Goal: Information Seeking & Learning: Learn about a topic

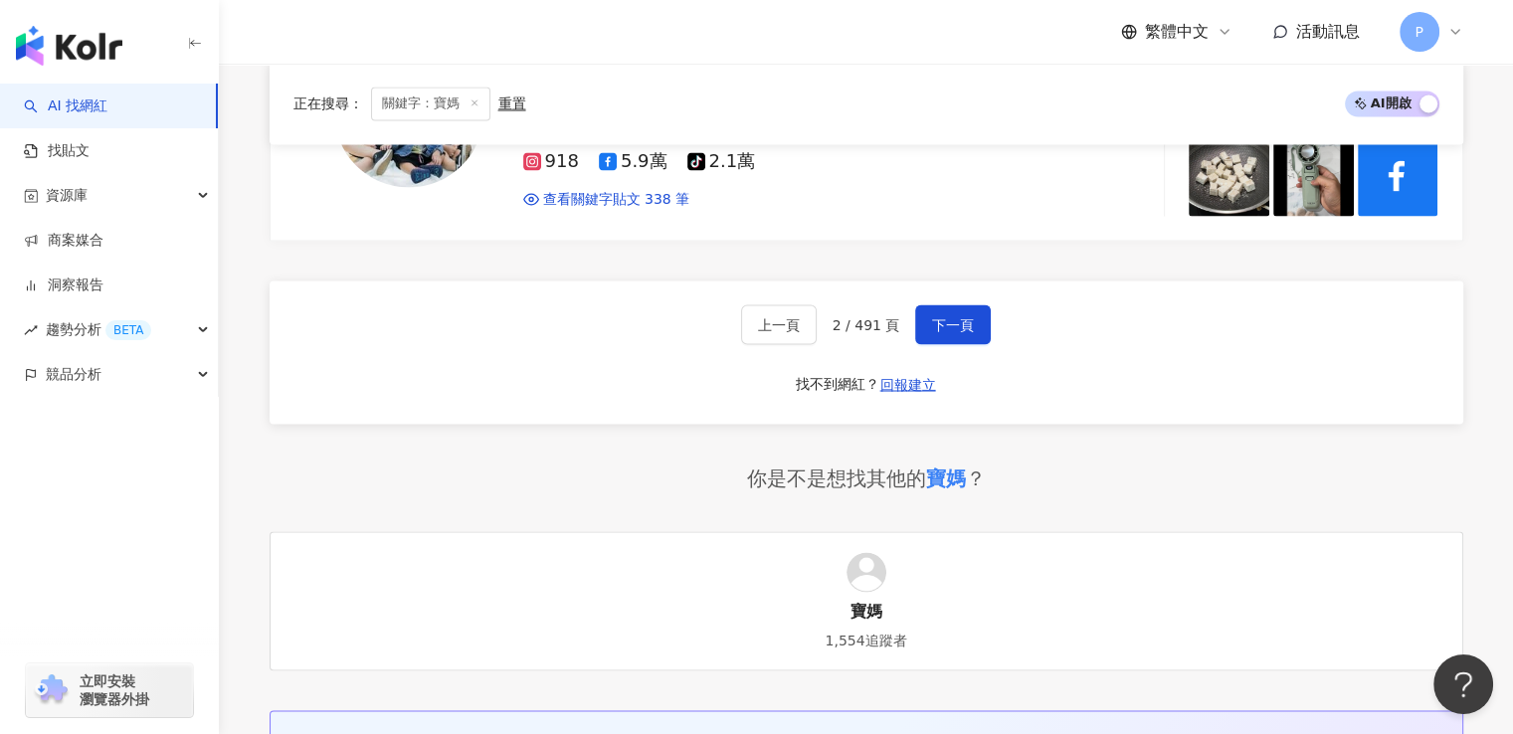
scroll to position [3533, 0]
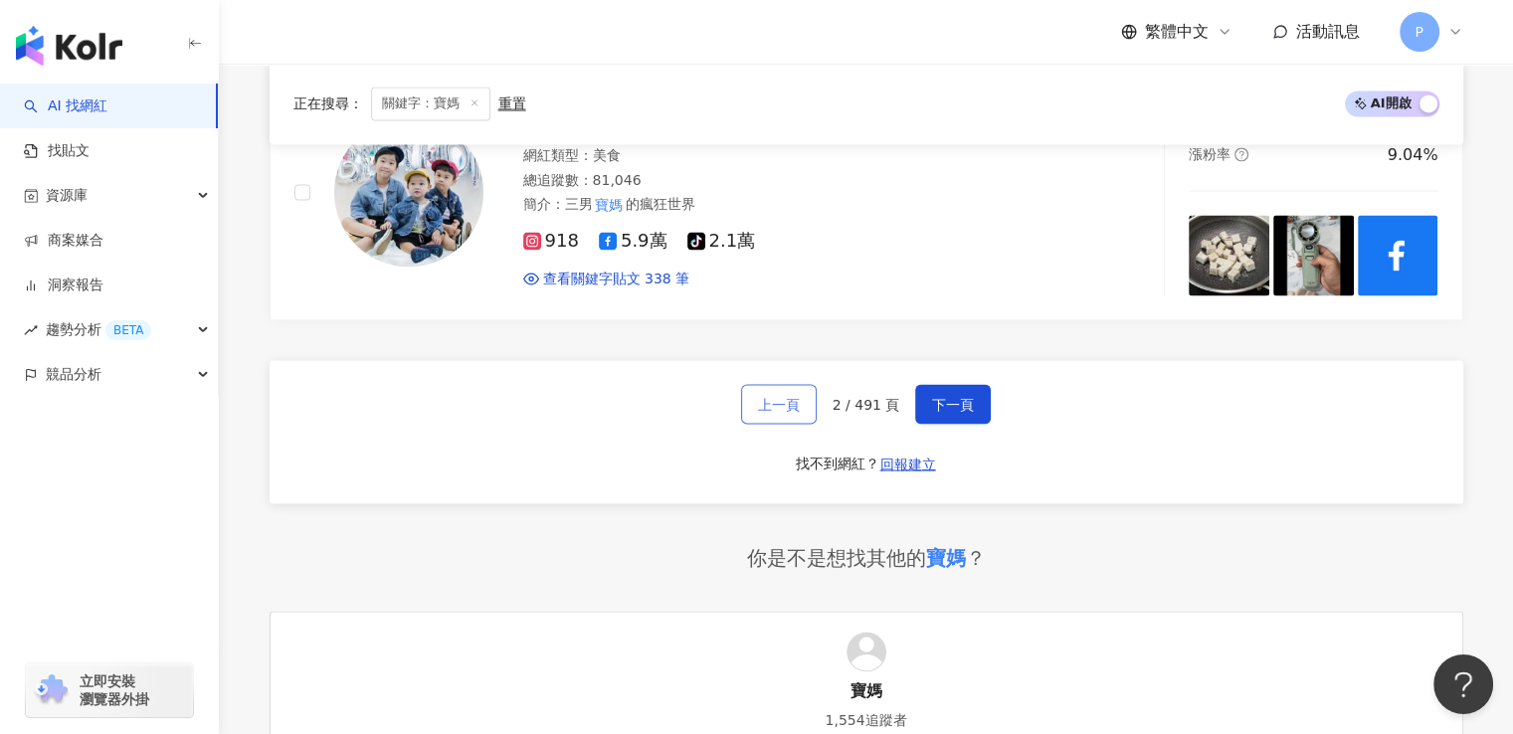
click at [792, 396] on span "上一頁" at bounding box center [779, 404] width 42 height 16
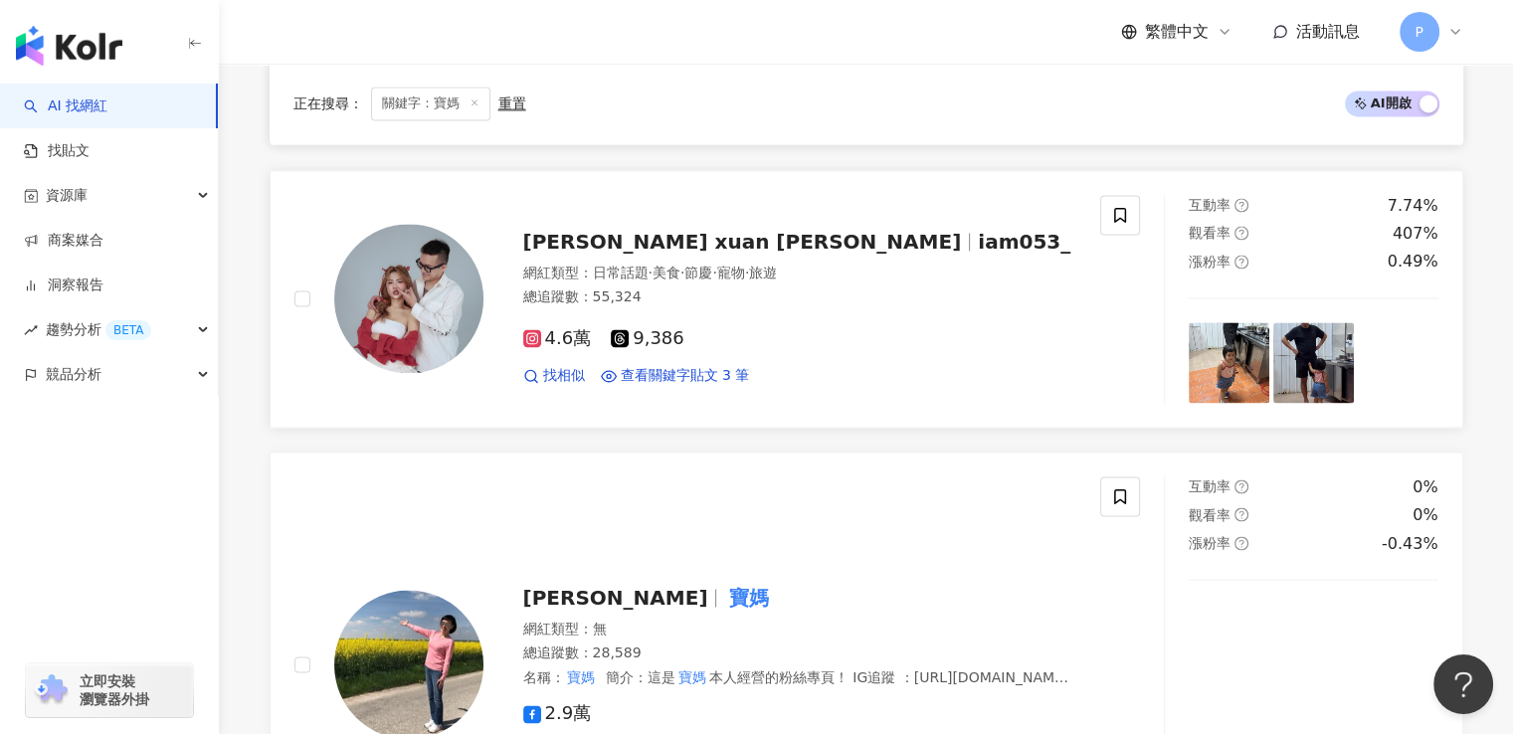
scroll to position [2785, 0]
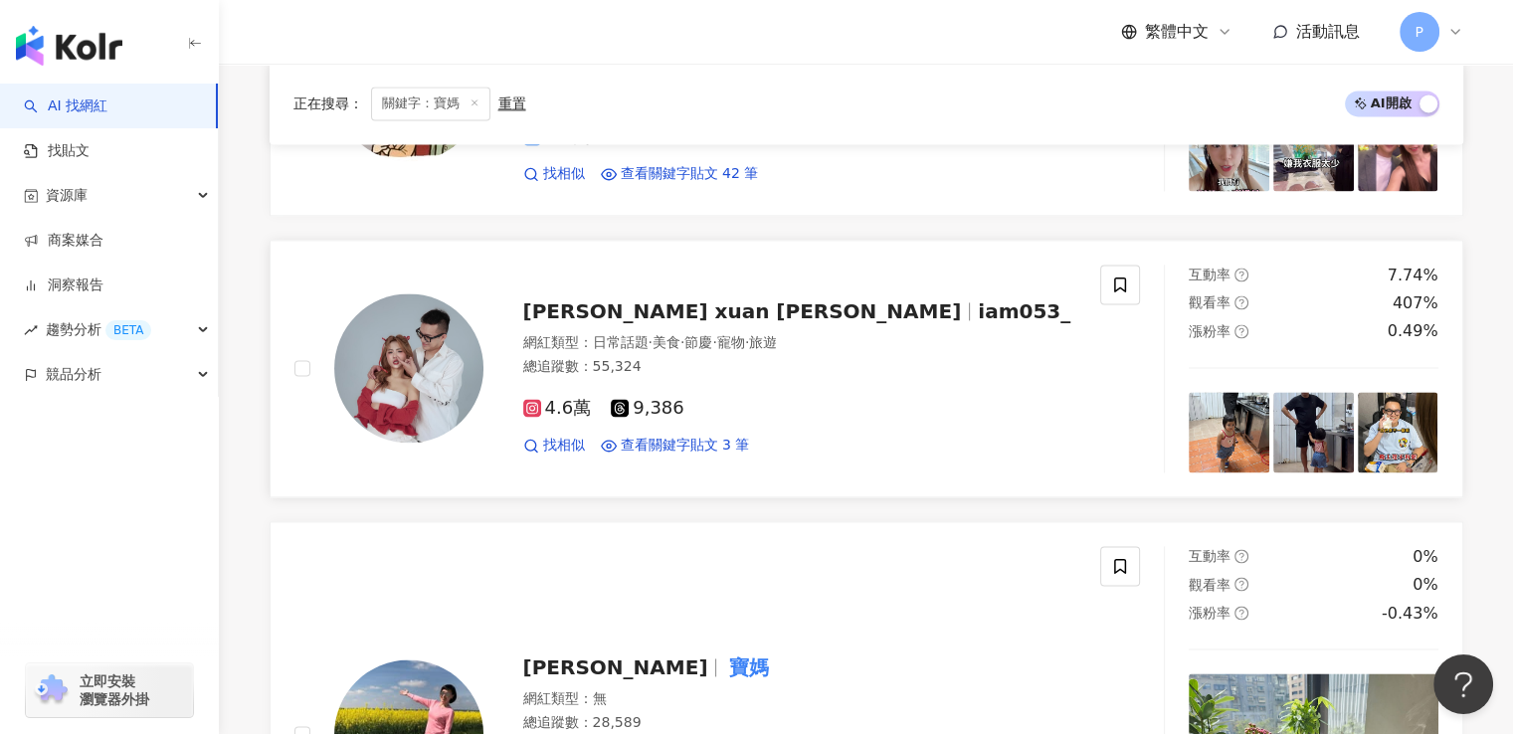
click at [557, 399] on span "4.6萬" at bounding box center [557, 408] width 69 height 21
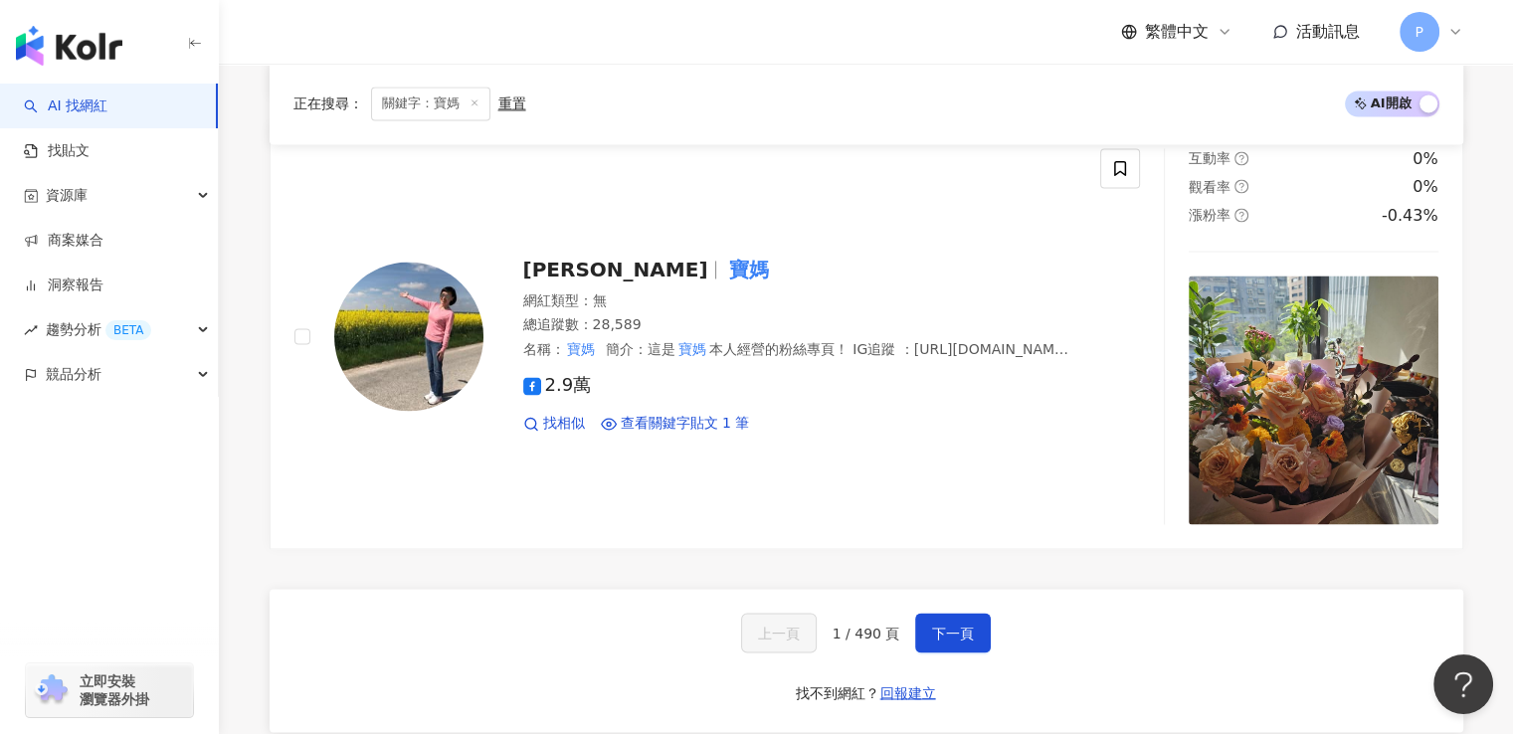
scroll to position [0, 0]
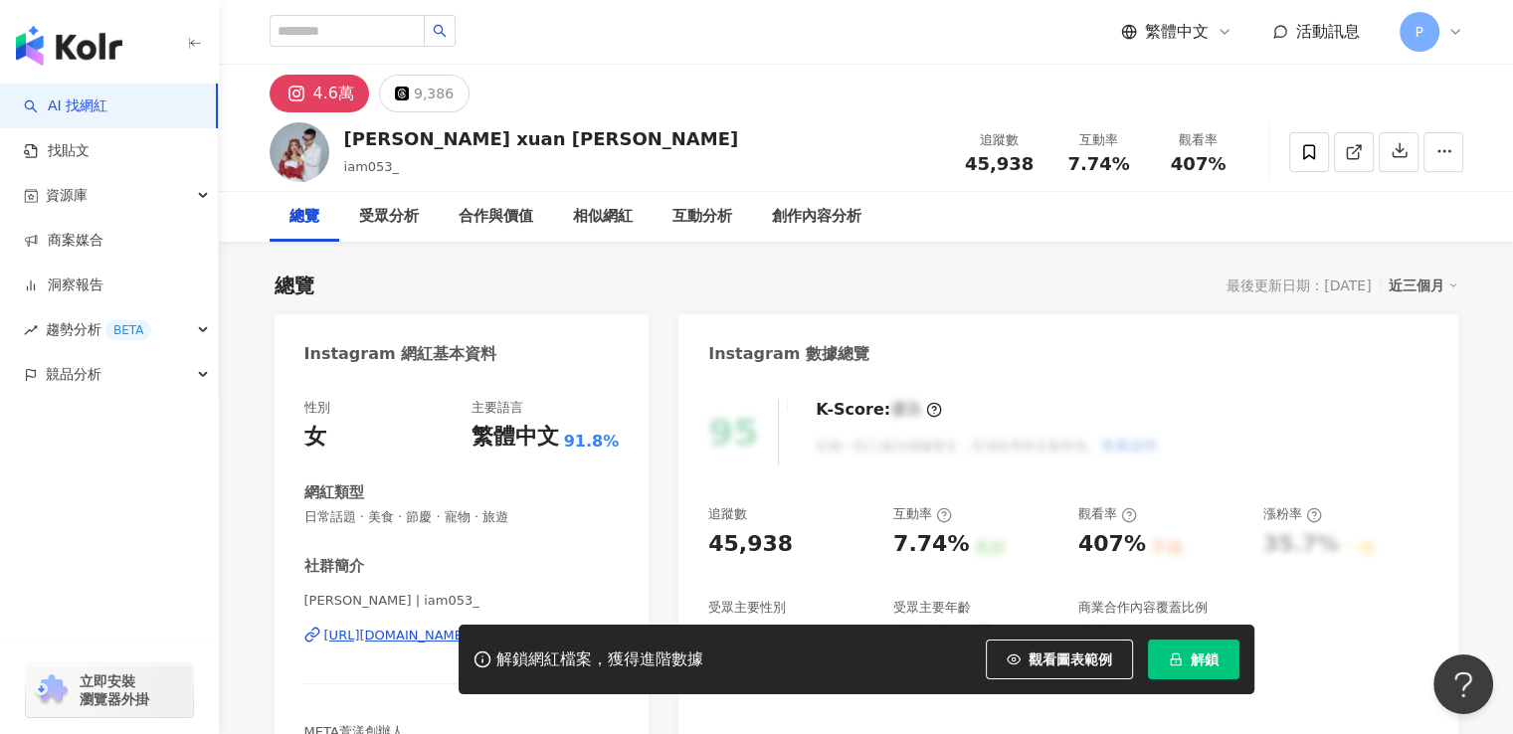
click at [303, 94] on icon at bounding box center [296, 94] width 24 height 24
click at [438, 85] on div "9,386" at bounding box center [434, 94] width 40 height 28
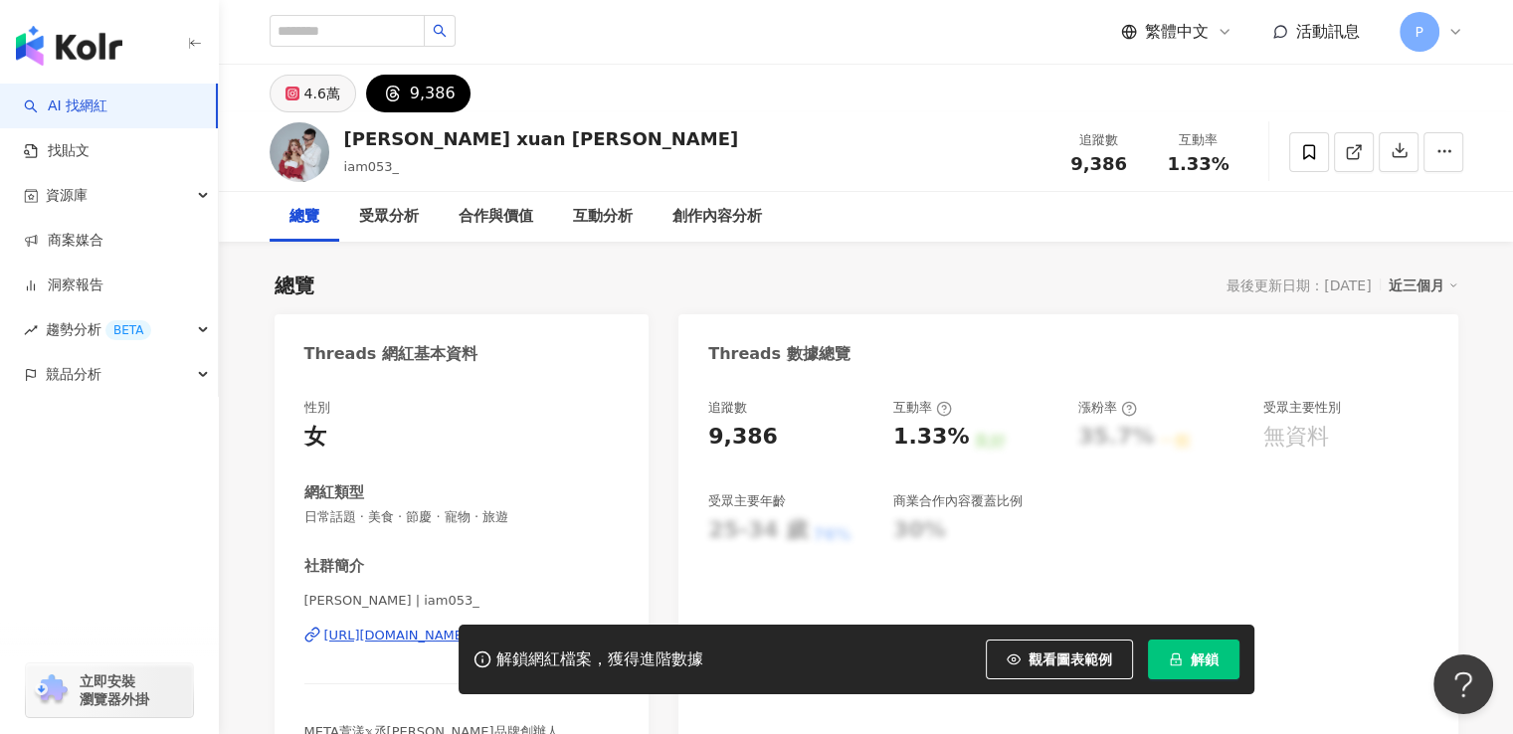
click at [299, 89] on button "4.6萬" at bounding box center [313, 94] width 87 height 38
click at [313, 101] on div "4.6萬" at bounding box center [322, 94] width 36 height 28
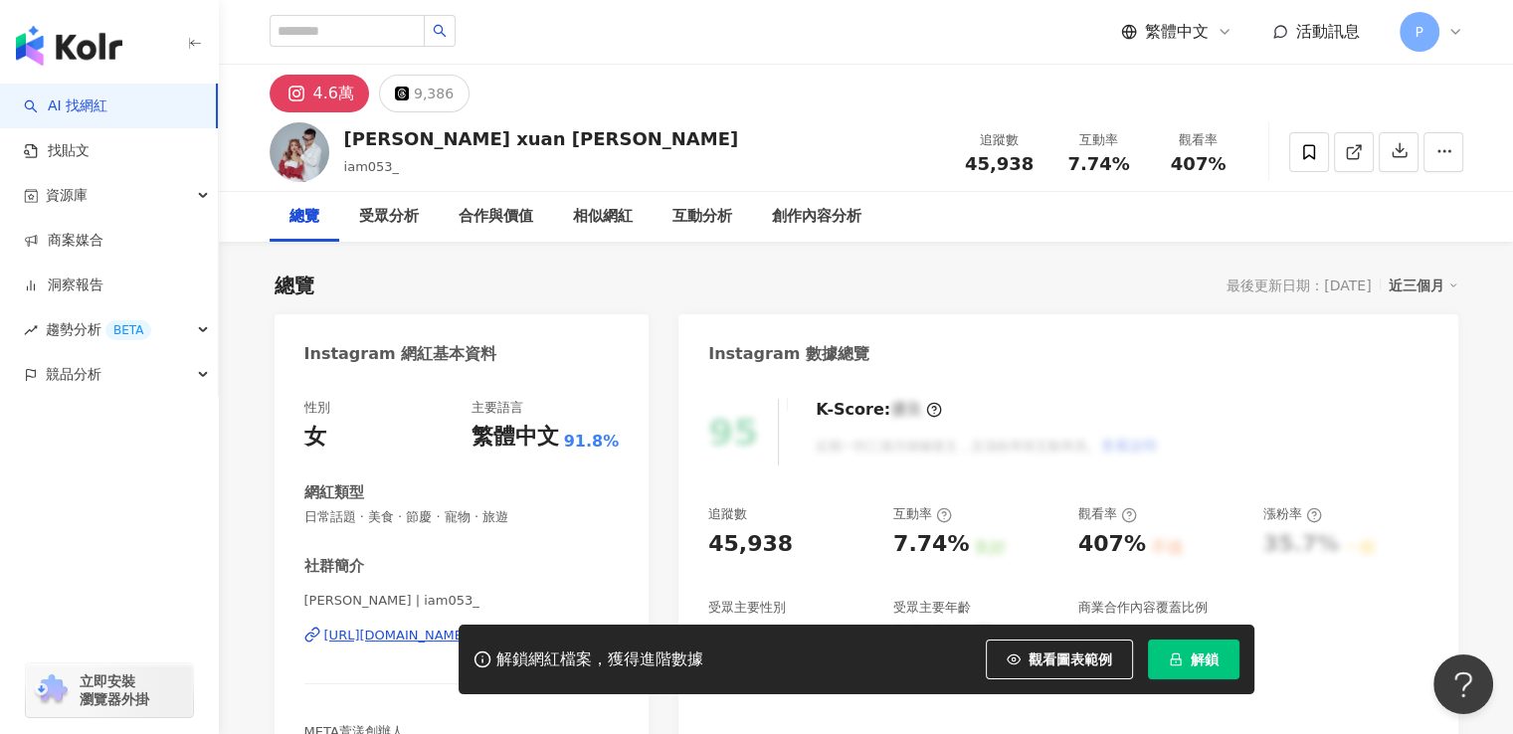
click at [404, 636] on div "解鎖網紅檔案，獲得進階數據 觀看圖表範例 解鎖" at bounding box center [756, 660] width 1513 height 70
click at [468, 627] on div "[URL][DOMAIN_NAME]" at bounding box center [396, 636] width 144 height 18
